Goal: Task Accomplishment & Management: Check status

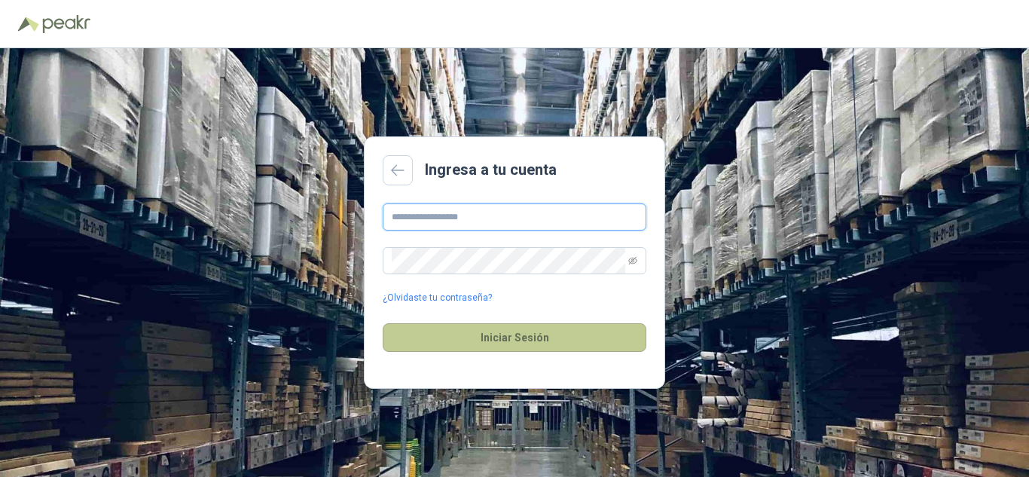
type input "**********"
click at [555, 330] on button "Iniciar Sesión" at bounding box center [515, 337] width 264 height 29
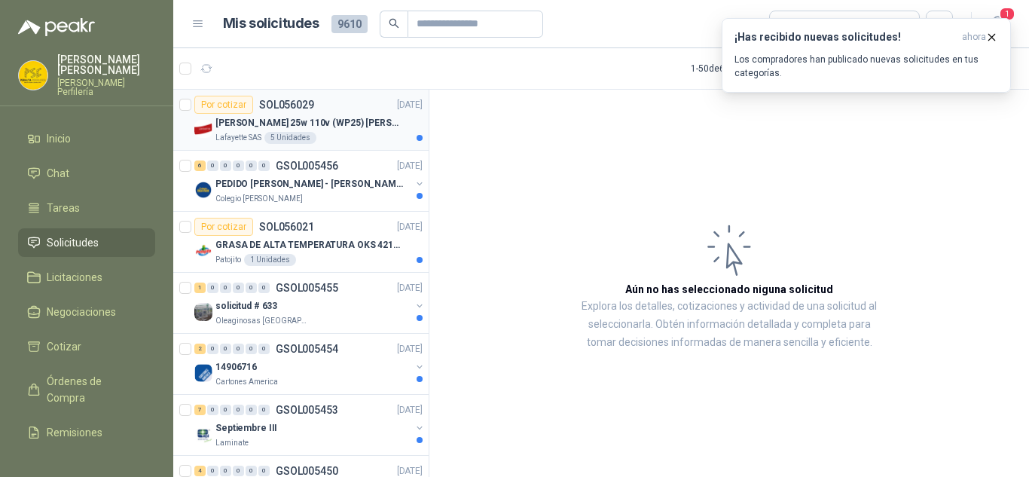
click at [375, 122] on div "[PERSON_NAME] 25w 110v (WP25) [PERSON_NAME]" at bounding box center [318, 123] width 207 height 18
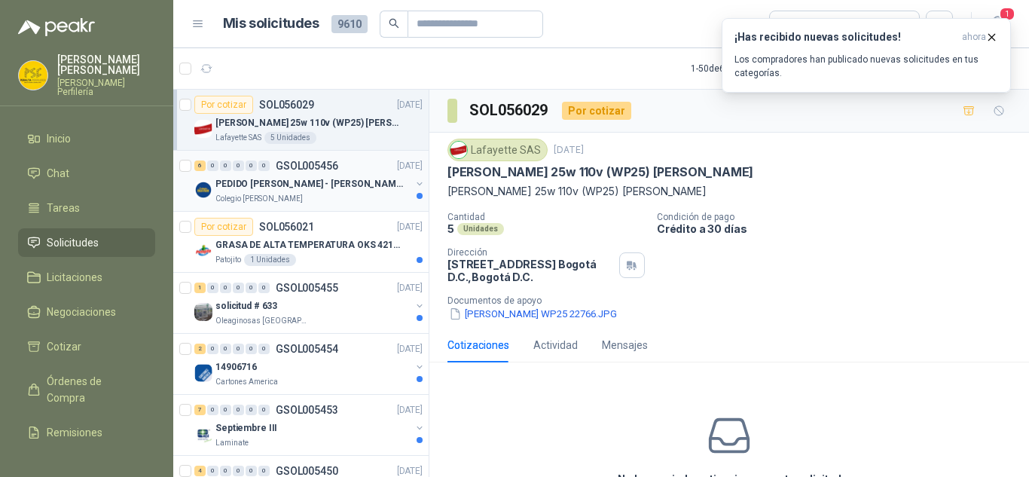
click at [325, 170] on p "GSOL005456" at bounding box center [307, 165] width 63 height 11
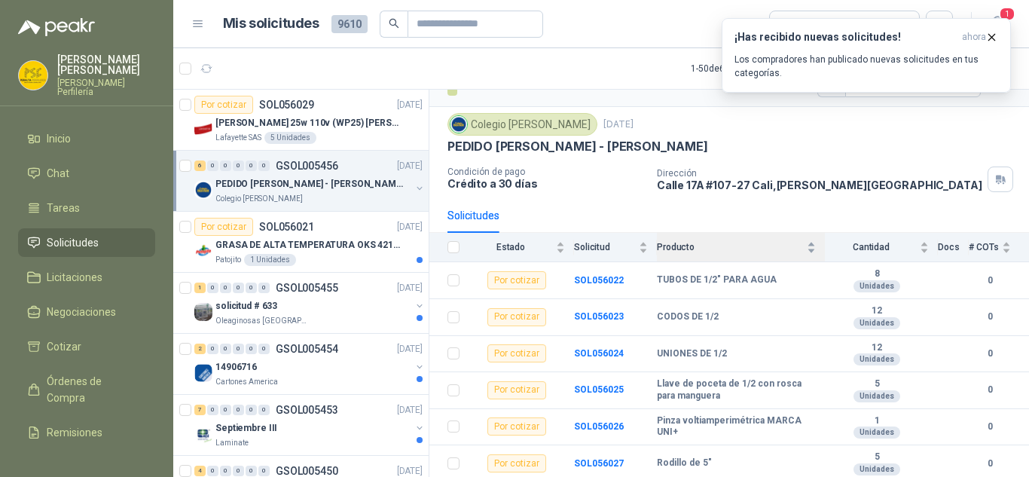
scroll to position [29, 0]
click at [343, 259] on div "Patojito 1 Unidades" at bounding box center [318, 260] width 207 height 12
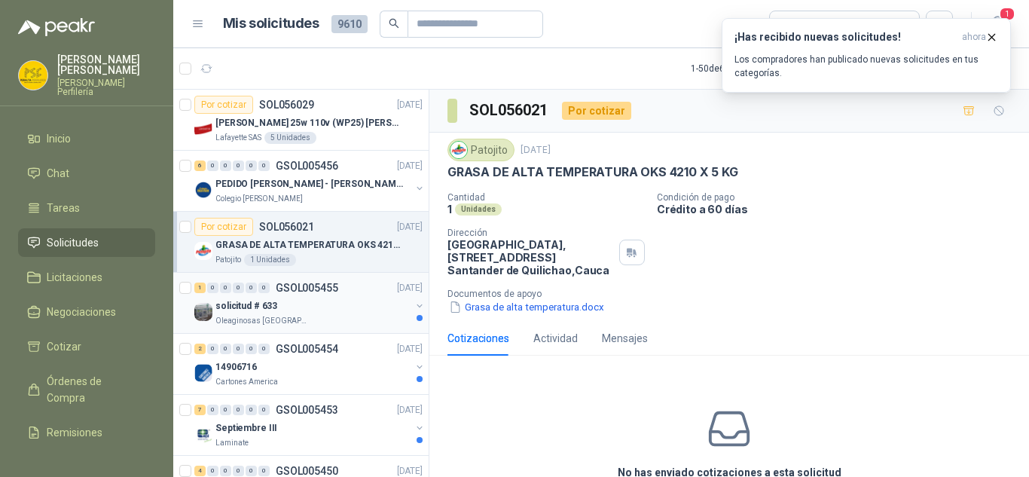
click at [361, 301] on div "solicitud # 633" at bounding box center [312, 306] width 195 height 18
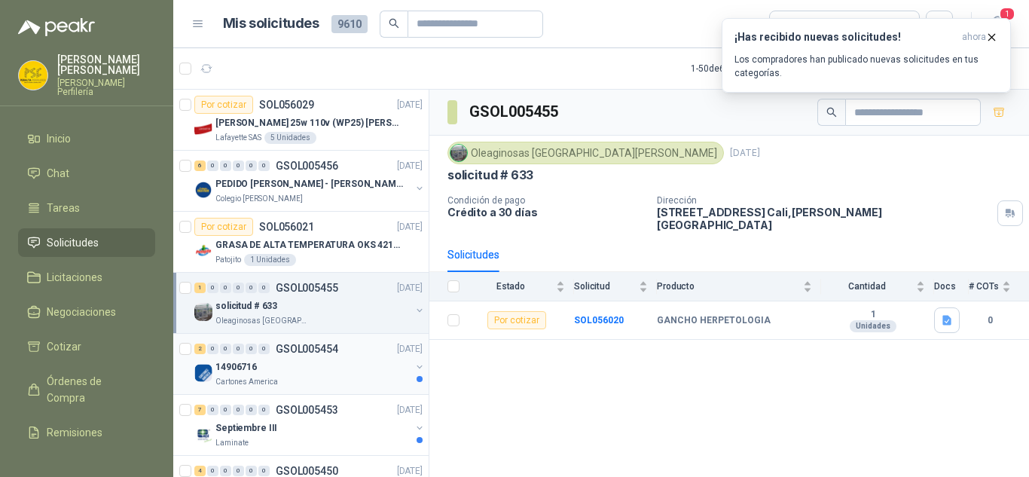
click at [359, 365] on div "14906716" at bounding box center [312, 367] width 195 height 18
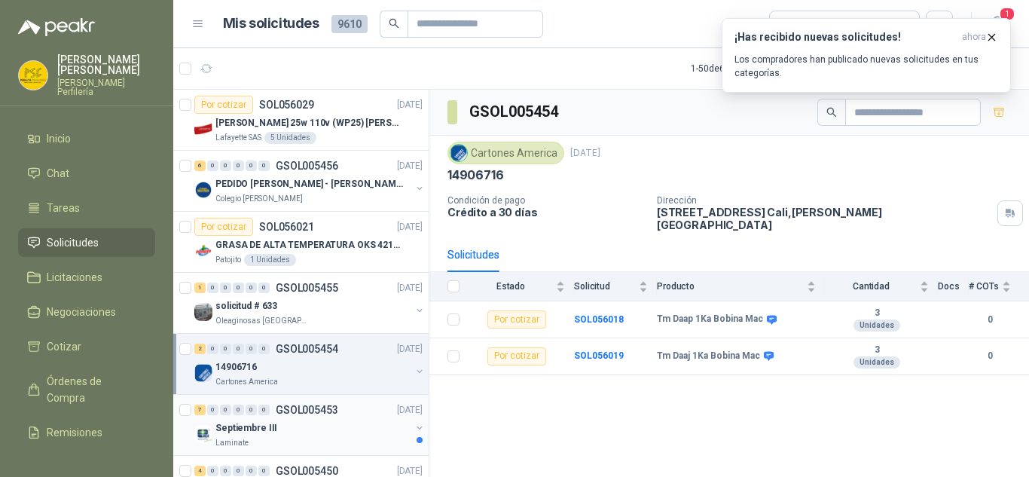
click at [334, 441] on div "Laminate" at bounding box center [312, 443] width 195 height 12
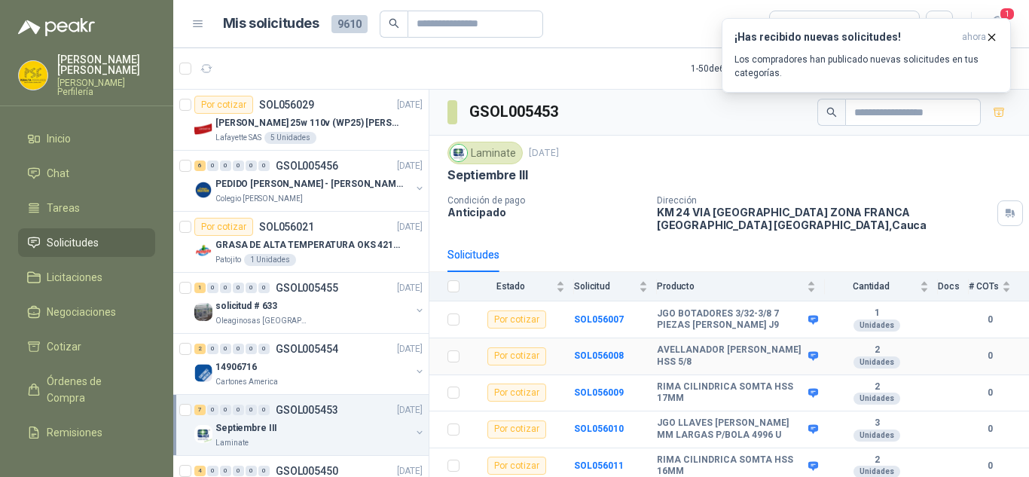
click at [680, 363] on td "AVELLANADOR [PERSON_NAME] HSS 5/8" at bounding box center [741, 356] width 168 height 37
